Goal: Obtain resource: Download file/media

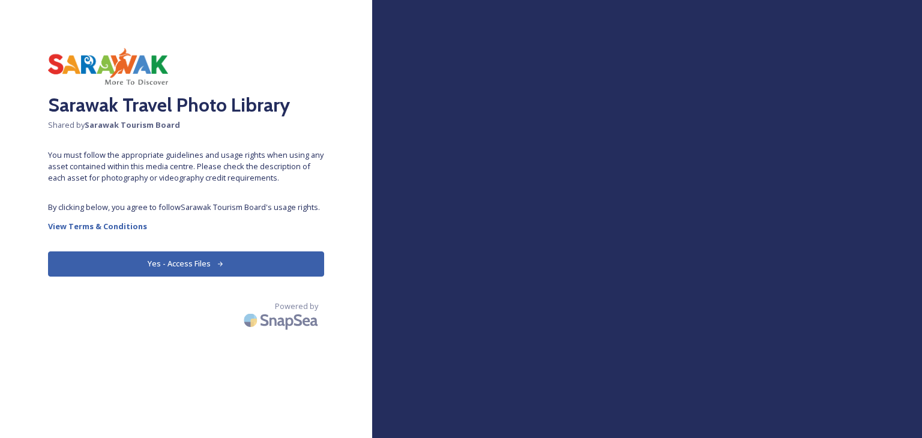
click at [261, 263] on button "Yes - Access Files" at bounding box center [186, 264] width 276 height 25
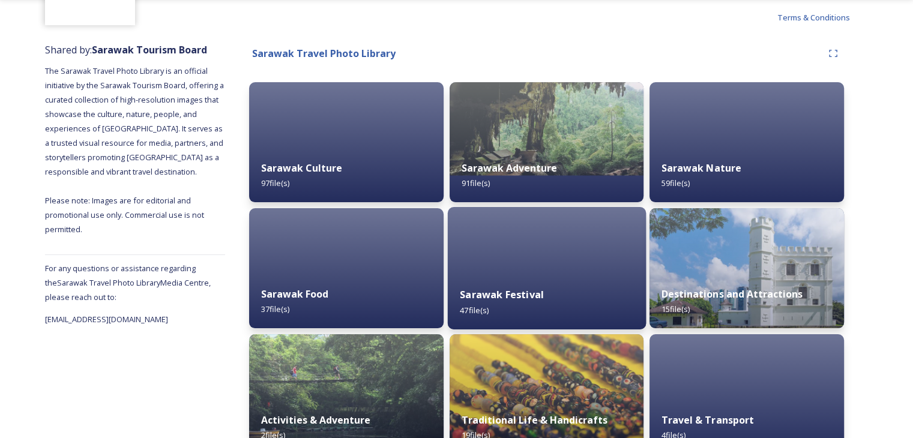
scroll to position [120, 0]
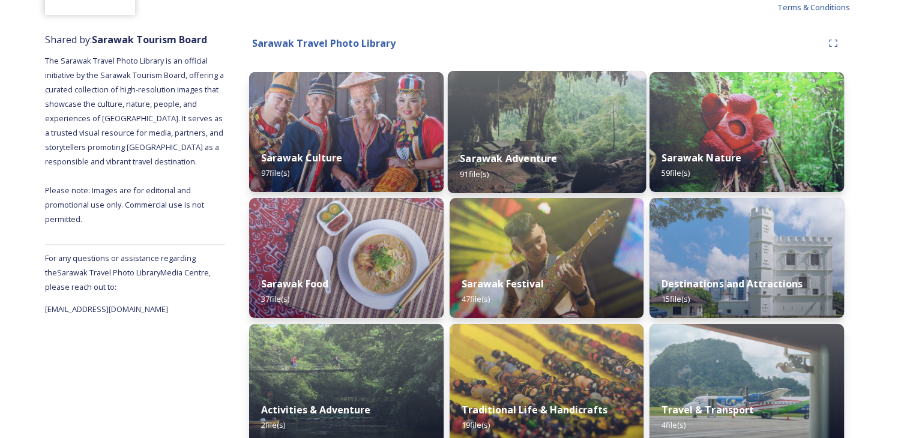
click at [568, 160] on div "Sarawak Adventure 91 file(s)" at bounding box center [546, 166] width 198 height 55
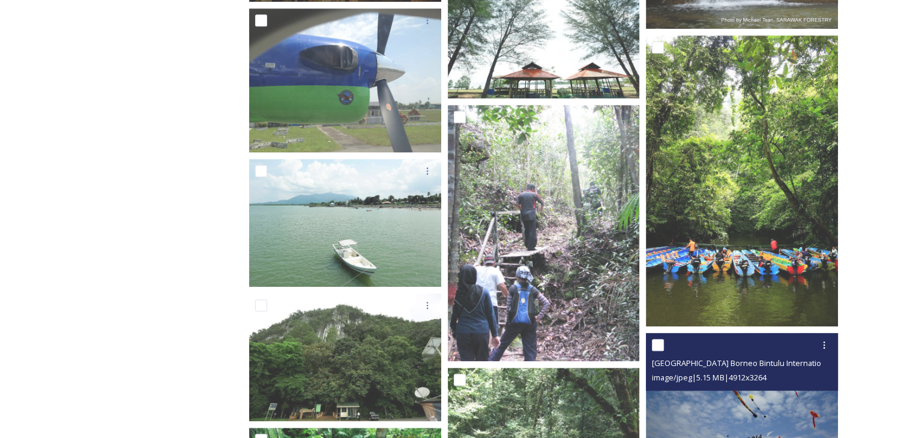
scroll to position [781, 0]
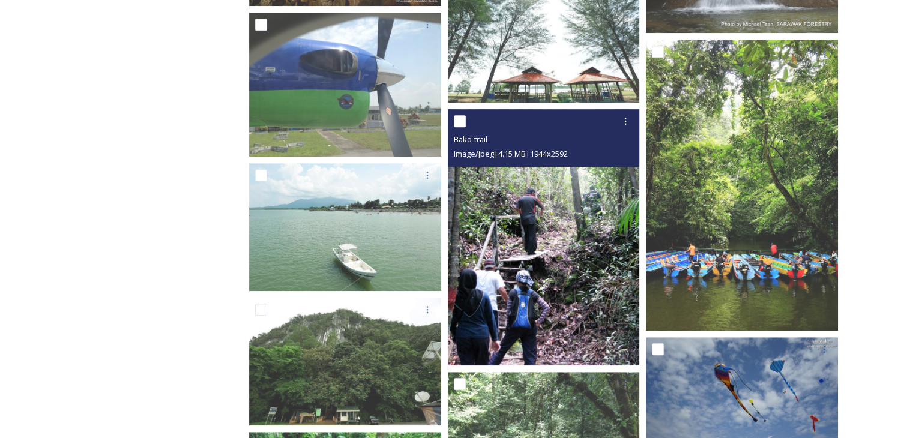
click at [464, 127] on div at bounding box center [460, 121] width 12 height 12
click at [628, 124] on icon at bounding box center [626, 121] width 10 height 10
click at [617, 146] on div "View File" at bounding box center [595, 147] width 81 height 23
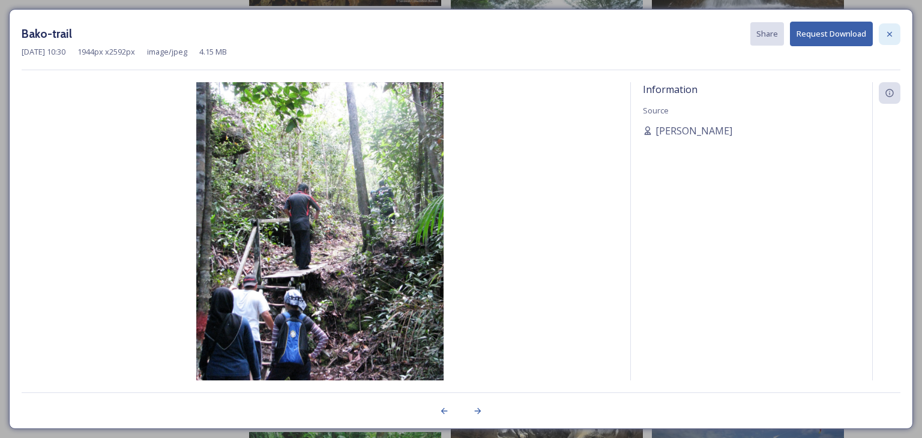
click at [888, 35] on icon at bounding box center [890, 34] width 10 height 10
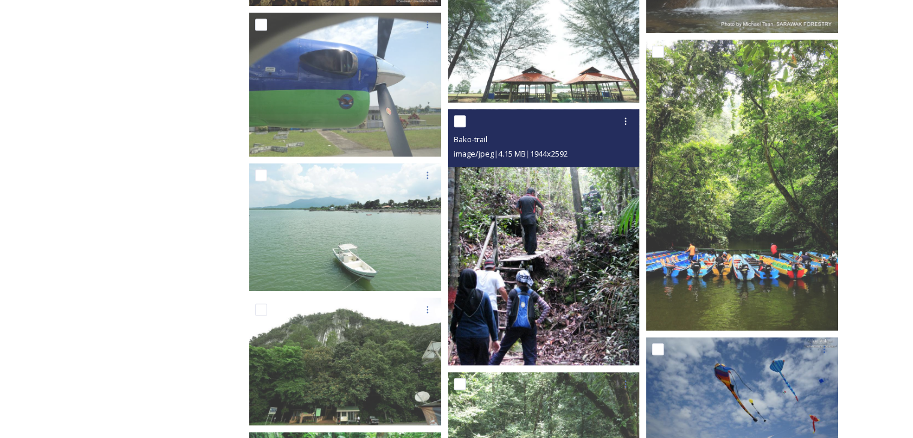
click at [463, 125] on input "checkbox" at bounding box center [460, 121] width 12 height 12
checkbox input "true"
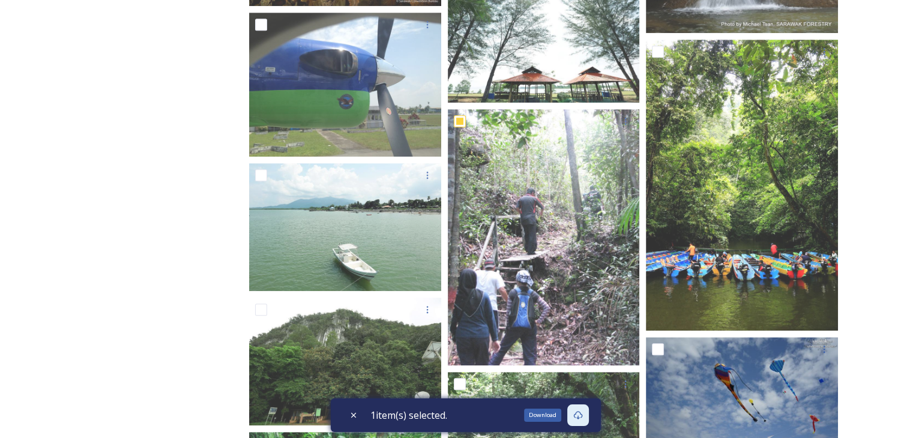
click at [582, 414] on icon at bounding box center [577, 415] width 9 height 8
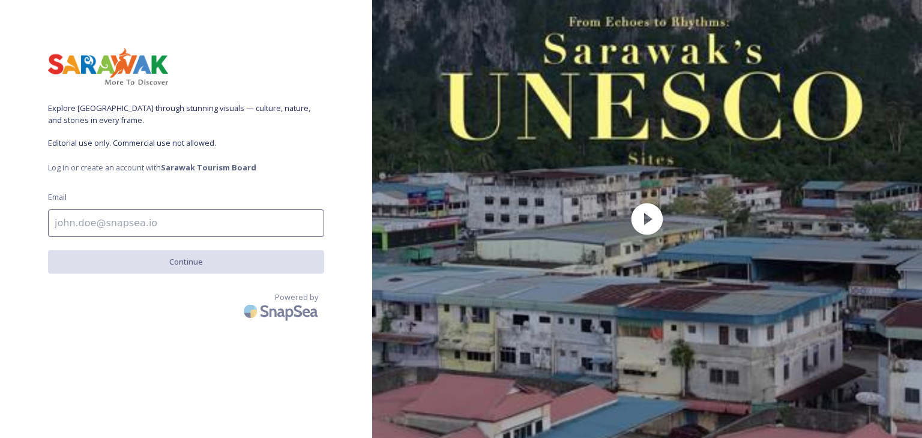
click at [219, 231] on input at bounding box center [186, 224] width 276 height 28
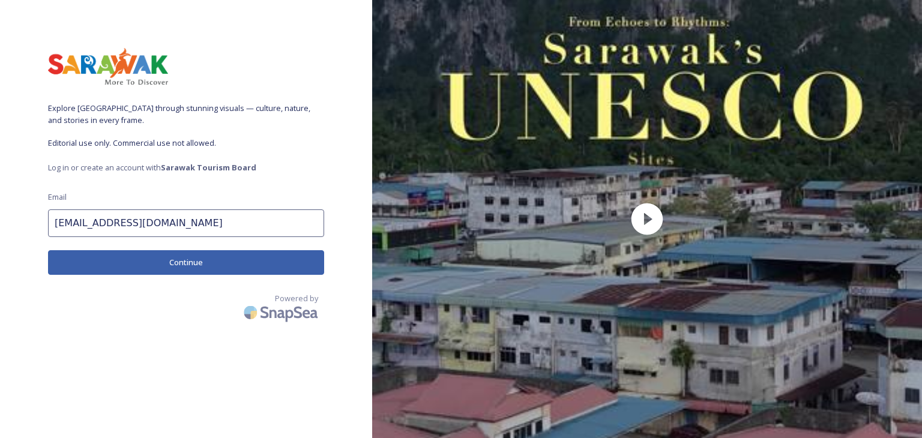
click at [119, 221] on input "[EMAIL_ADDRESS][DOMAIN_NAME]" at bounding box center [186, 224] width 276 height 28
type input "[EMAIL_ADDRESS][DOMAIN_NAME]"
click at [142, 262] on button "Continue" at bounding box center [186, 262] width 276 height 25
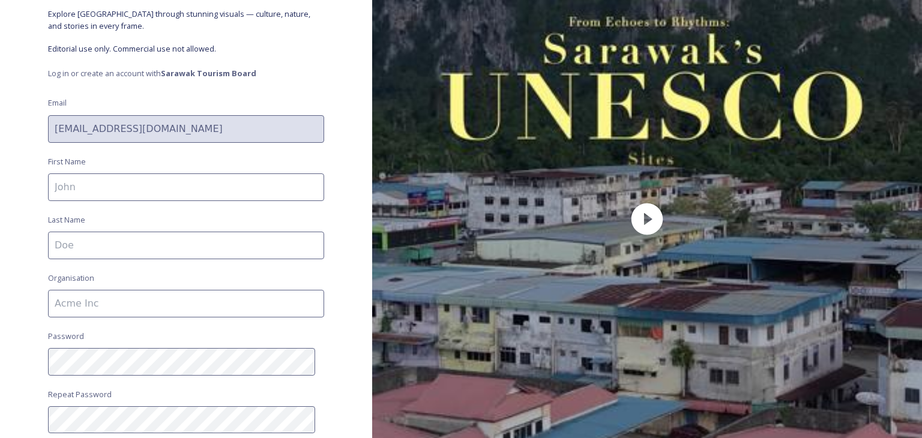
scroll to position [120, 0]
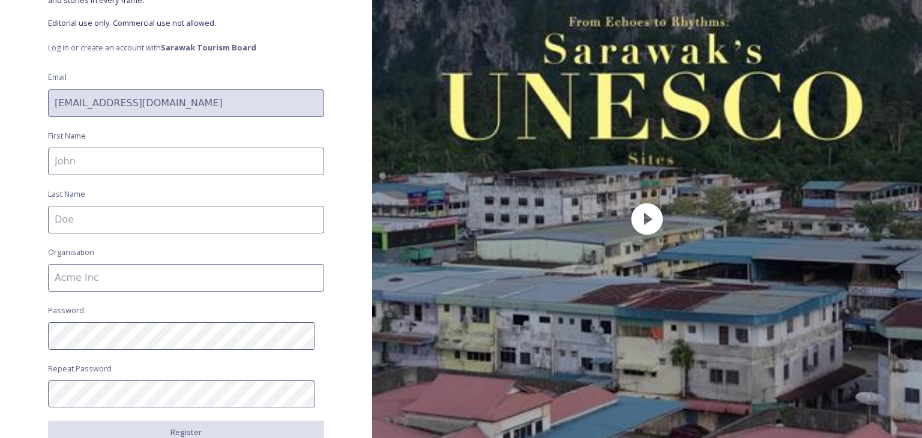
click at [142, 164] on input at bounding box center [186, 162] width 276 height 28
type input "Ikhwan"
click at [118, 216] on input at bounding box center [186, 220] width 276 height 28
click at [98, 282] on input at bounding box center [186, 278] width 276 height 28
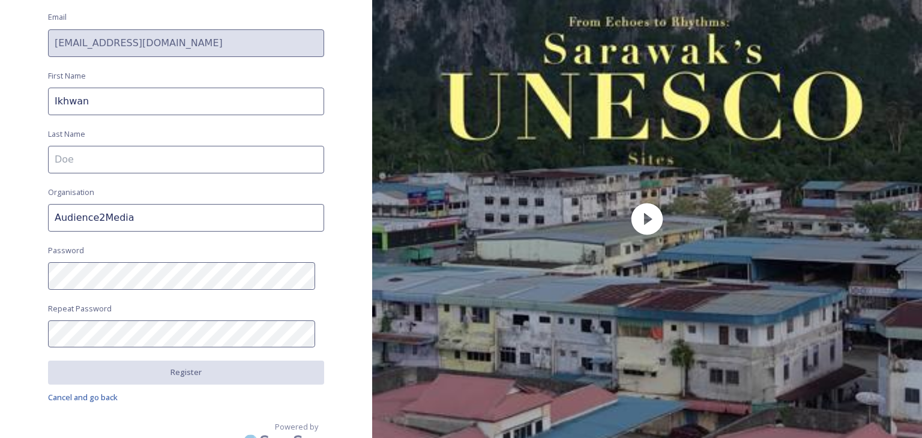
type input "Audience2Media"
click at [1, 279] on div "Explore [GEOGRAPHIC_DATA] through stunning visuals — culture, nature, and stori…" at bounding box center [186, 219] width 372 height 438
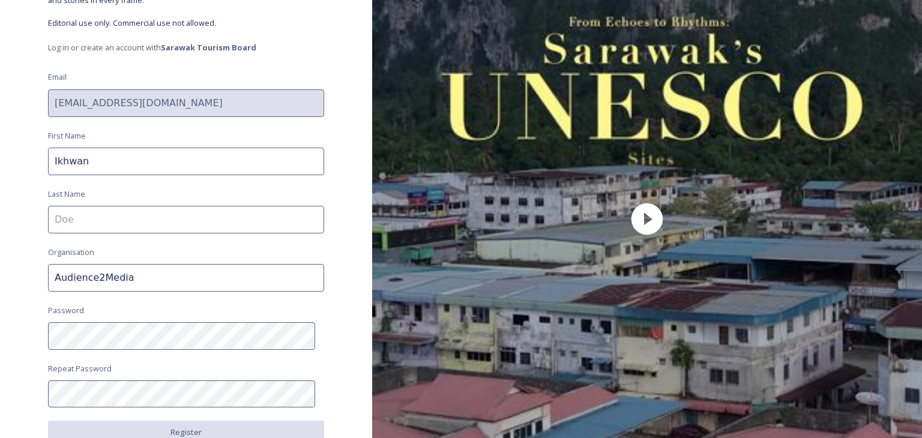
click at [109, 223] on input at bounding box center [186, 220] width 276 height 28
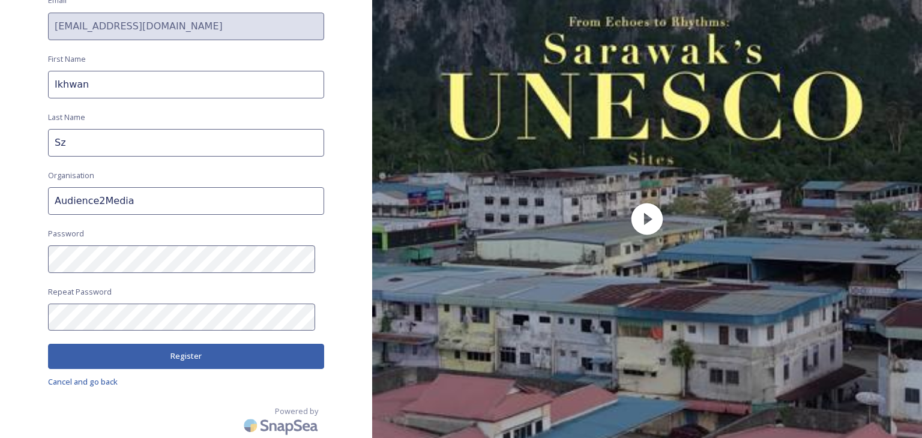
scroll to position [197, 0]
type input "Sz"
click at [151, 364] on button "Register" at bounding box center [186, 356] width 276 height 25
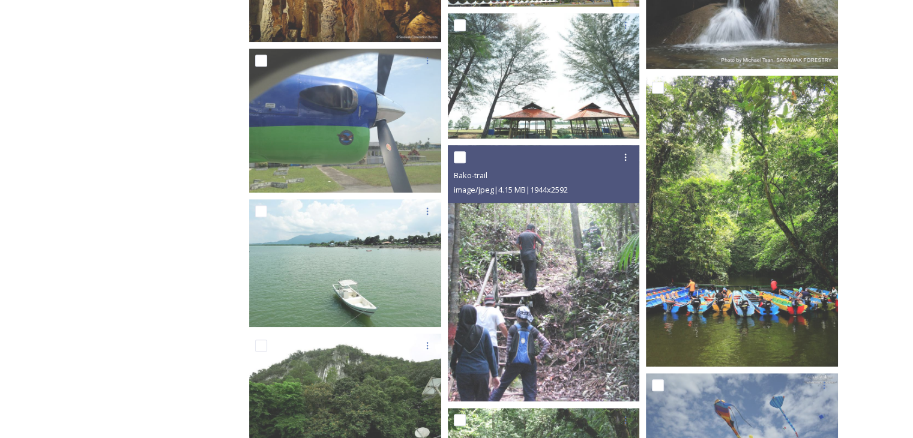
scroll to position [781, 0]
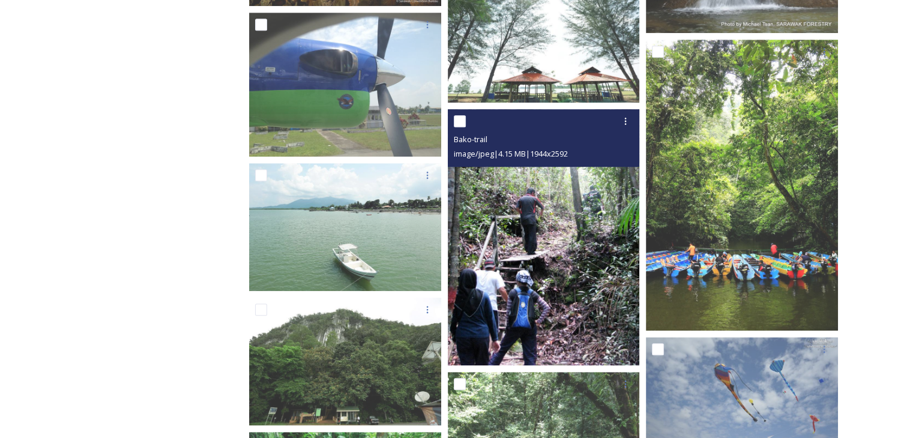
click at [464, 125] on input "checkbox" at bounding box center [460, 121] width 12 height 12
checkbox input "true"
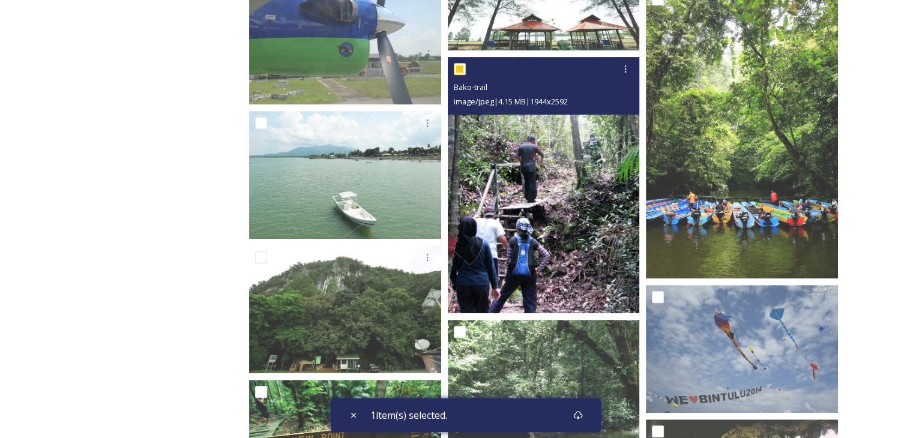
scroll to position [1021, 0]
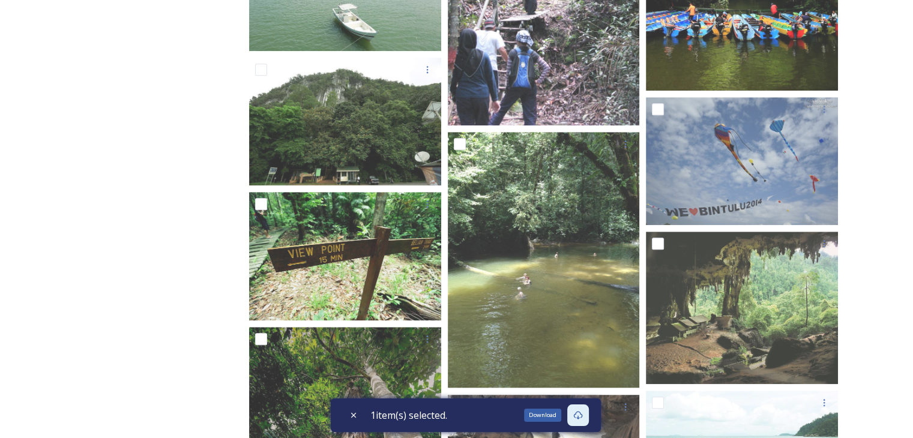
click at [583, 419] on icon at bounding box center [578, 416] width 10 height 10
